Goal: Transaction & Acquisition: Purchase product/service

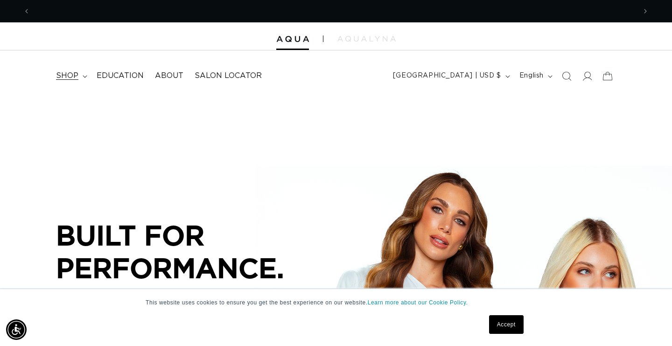
scroll to position [0, 605]
click at [76, 74] on span "shop" at bounding box center [67, 76] width 22 height 10
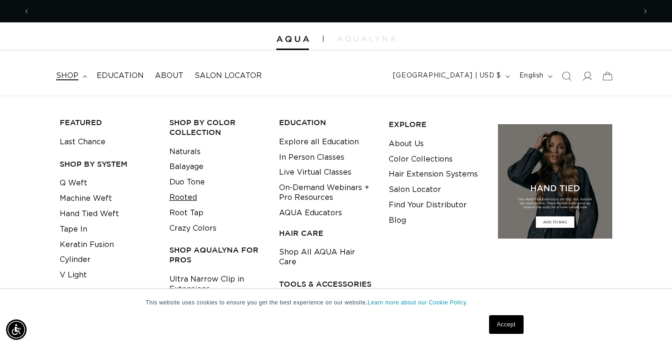
scroll to position [0, 1211]
click at [102, 211] on link "Hand Tied Weft" at bounding box center [89, 213] width 59 height 15
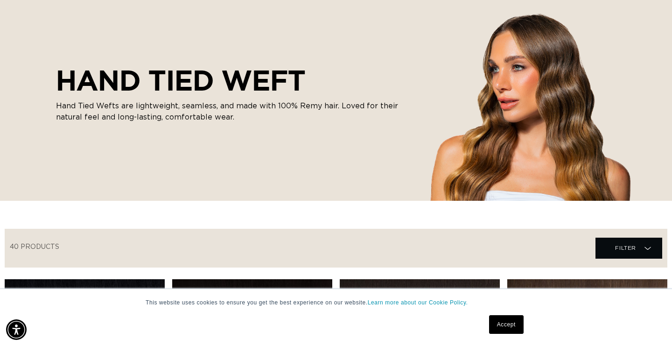
scroll to position [169, 0]
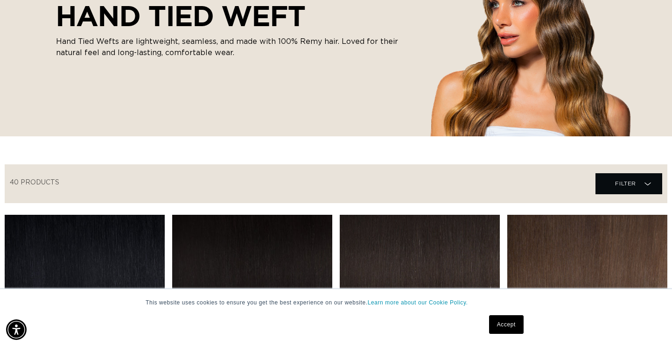
click at [514, 327] on link "Accept" at bounding box center [506, 324] width 35 height 19
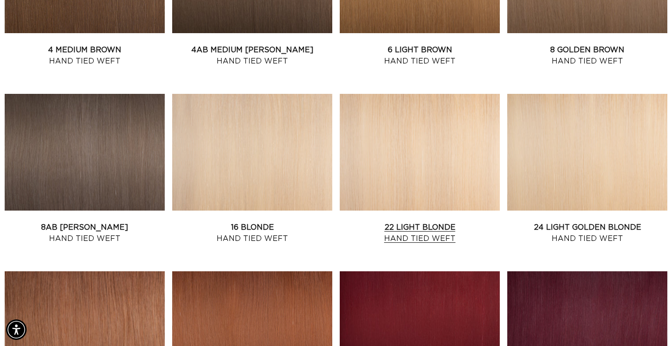
scroll to position [0, 605]
click at [440, 233] on link "22 Light Blonde Hand Tied Weft" at bounding box center [420, 233] width 160 height 22
